Goal: Ask a question

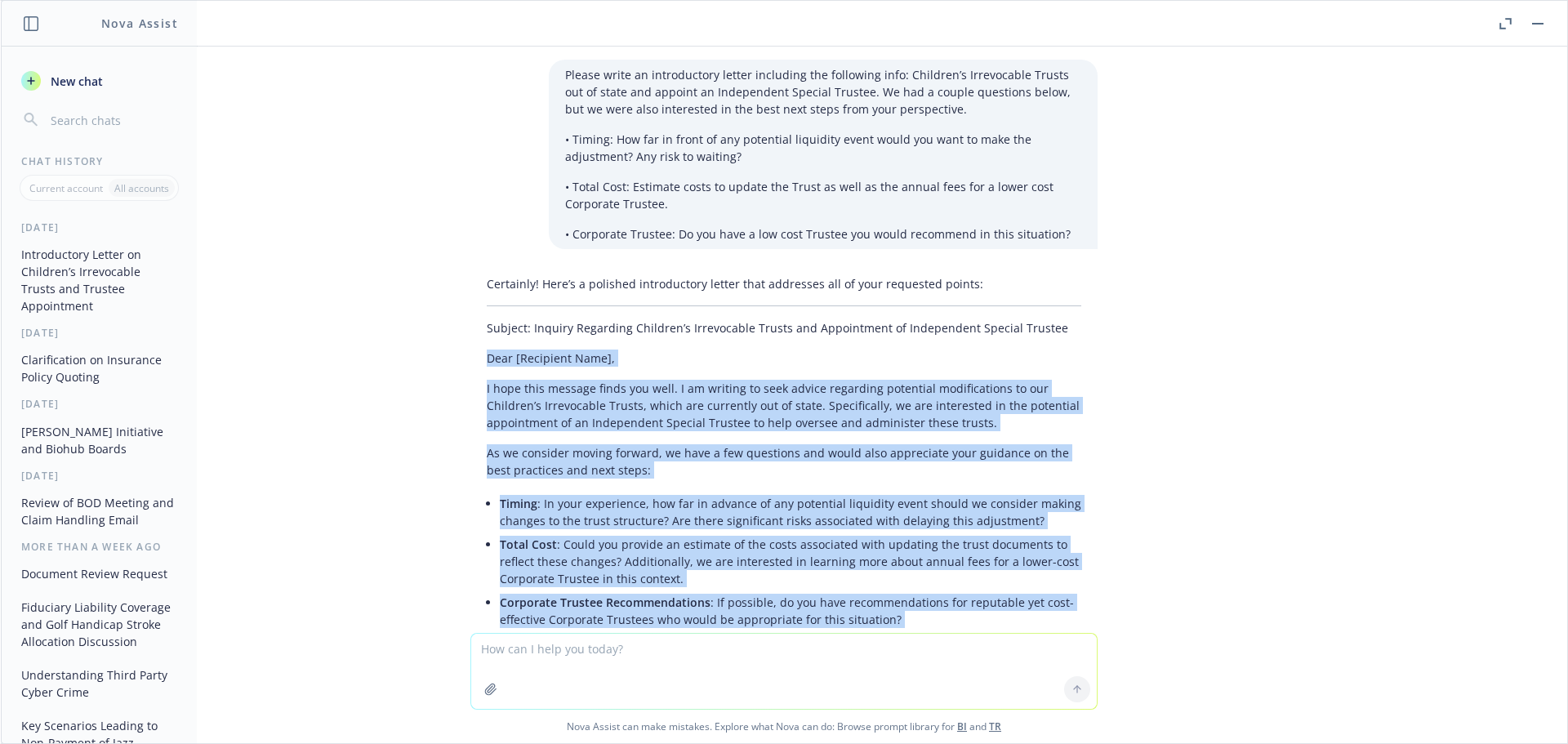
scroll to position [260, 0]
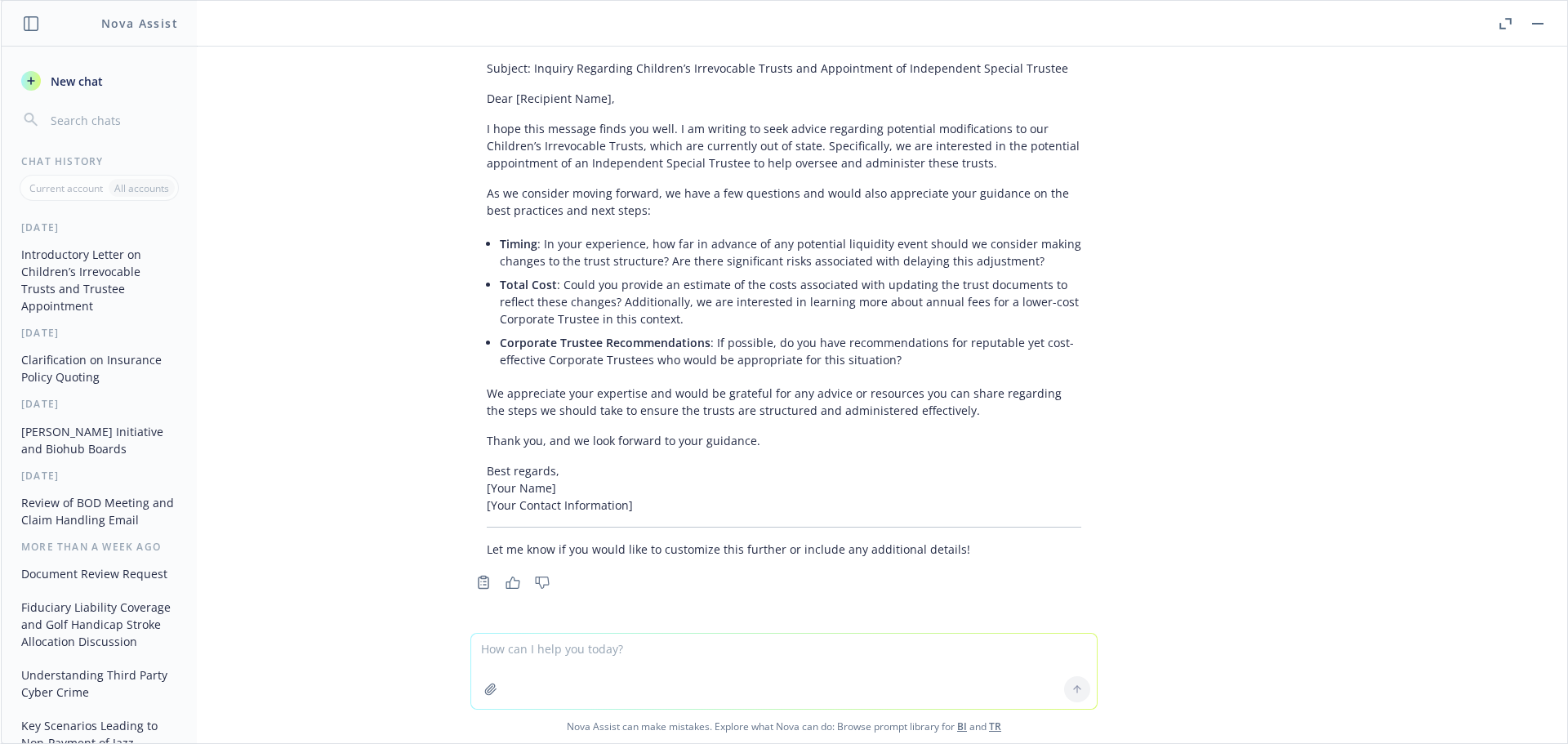
click at [588, 550] on p "Let me know if you would like to customize this further or include any addition…" at bounding box center [784, 549] width 595 height 17
click at [564, 660] on textarea at bounding box center [784, 671] width 626 height 75
type textarea "Clearnote Health CFO and GC?"
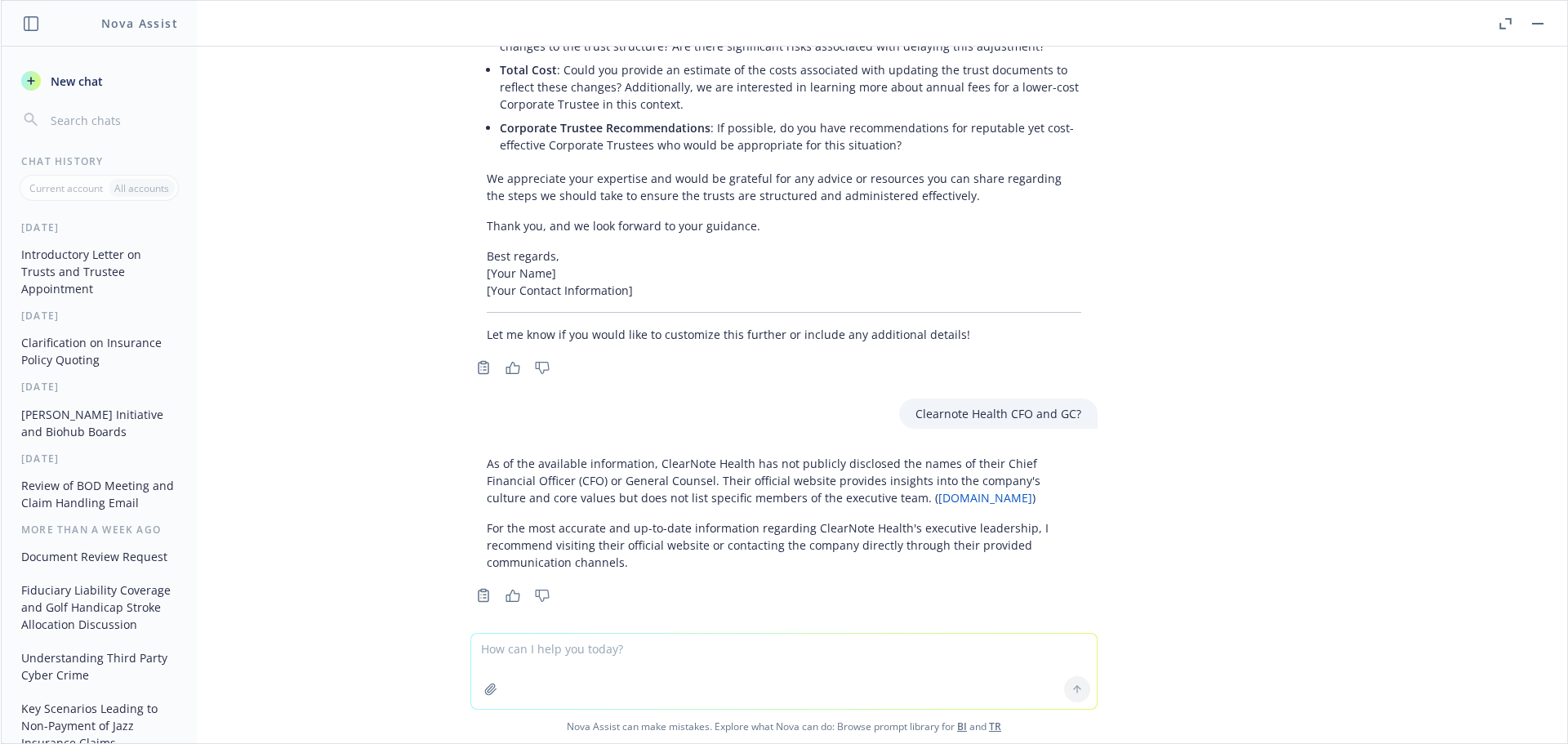
scroll to position [488, 0]
